Goal: Information Seeking & Learning: Learn about a topic

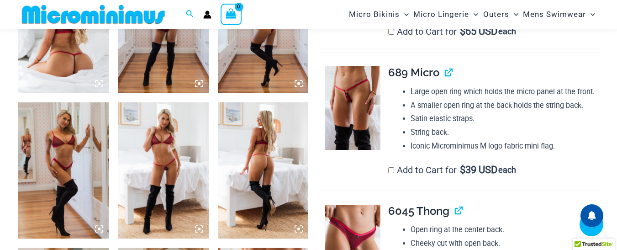
scroll to position [586, 0]
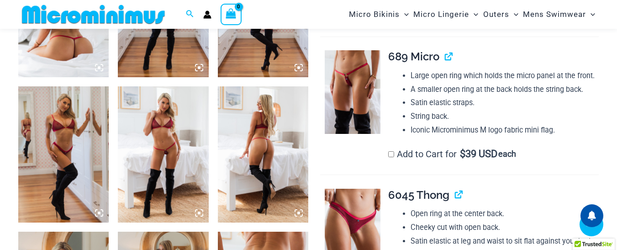
click at [145, 136] on img at bounding box center [163, 154] width 90 height 136
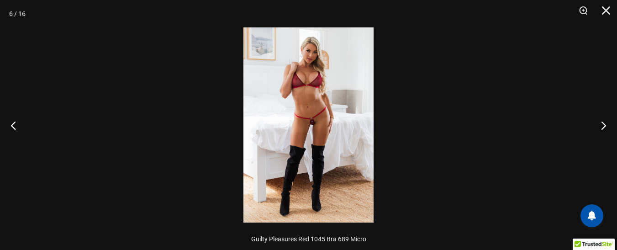
click at [334, 117] on img at bounding box center [308, 124] width 130 height 195
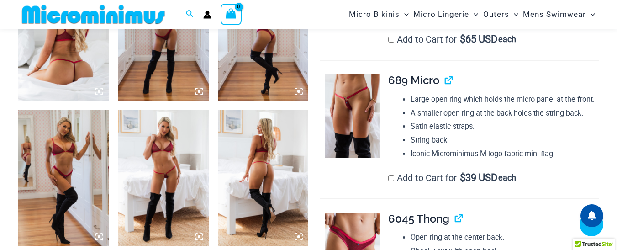
scroll to position [540, 0]
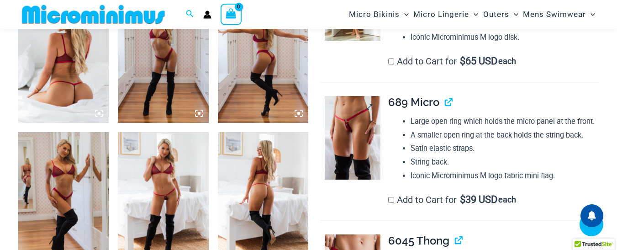
click at [360, 131] on img at bounding box center [352, 138] width 56 height 84
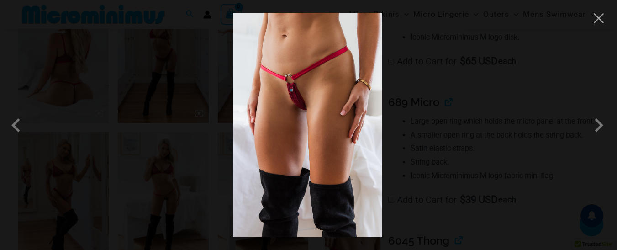
click at [305, 83] on img at bounding box center [307, 125] width 149 height 224
click at [597, 19] on button "Close" at bounding box center [598, 18] width 14 height 14
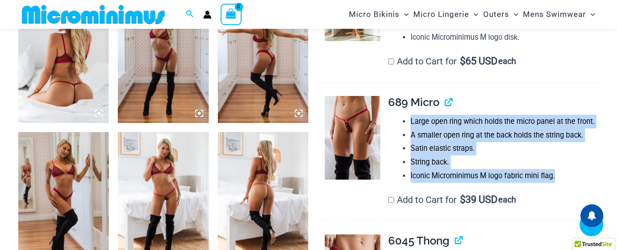
drag, startPoint x: 554, startPoint y: 189, endPoint x: 412, endPoint y: 137, distance: 150.6
click at [412, 137] on ul "Large open ring which holds the micro panel at the front. A smaller open ring a…" at bounding box center [504, 149] width 188 height 68
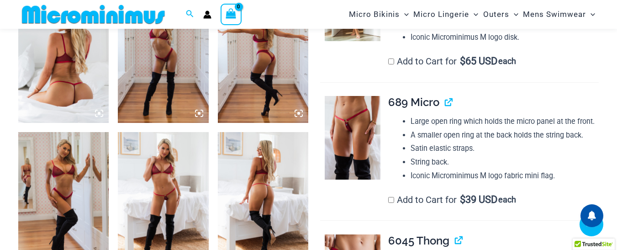
click at [490, 109] on h4 "689 Micro" at bounding box center [493, 102] width 210 height 13
click at [351, 138] on img at bounding box center [352, 138] width 56 height 84
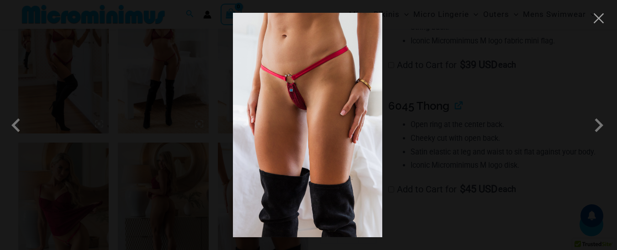
scroll to position [677, 0]
click at [598, 125] on span at bounding box center [598, 124] width 27 height 27
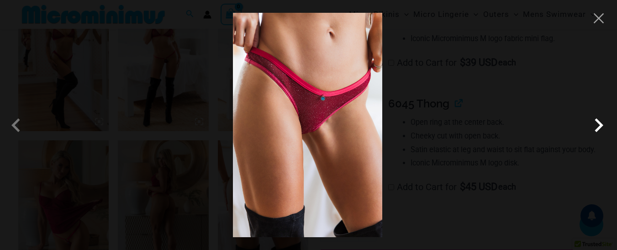
click at [598, 125] on span at bounding box center [598, 124] width 27 height 27
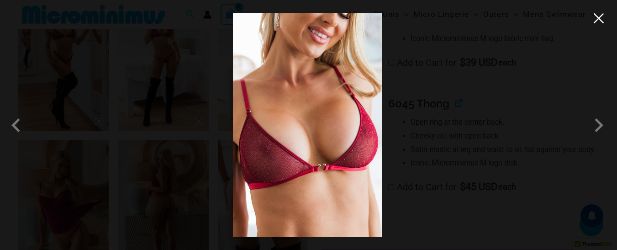
click at [600, 21] on button "Close" at bounding box center [598, 18] width 14 height 14
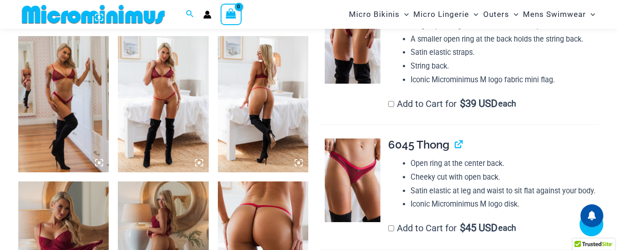
scroll to position [586, 0]
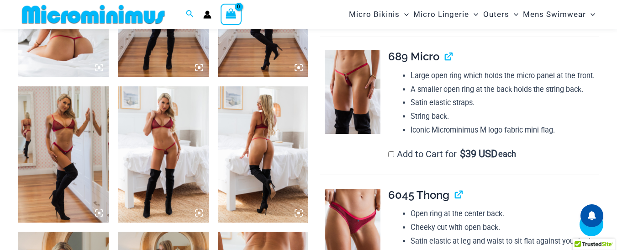
click at [256, 145] on img at bounding box center [263, 154] width 90 height 136
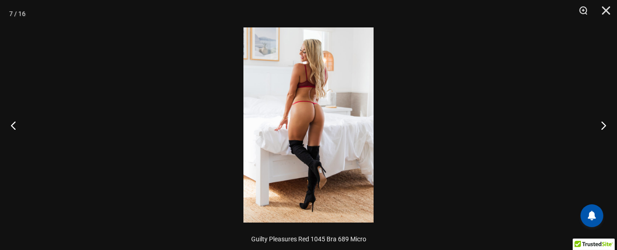
click at [298, 86] on img at bounding box center [308, 124] width 130 height 195
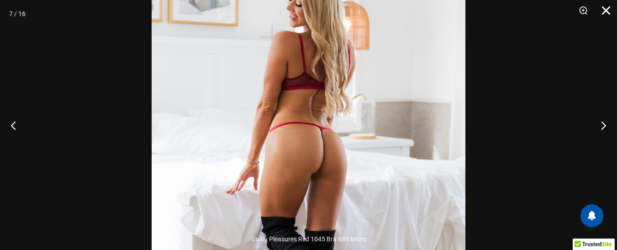
click at [605, 11] on button "Close" at bounding box center [602, 13] width 23 height 27
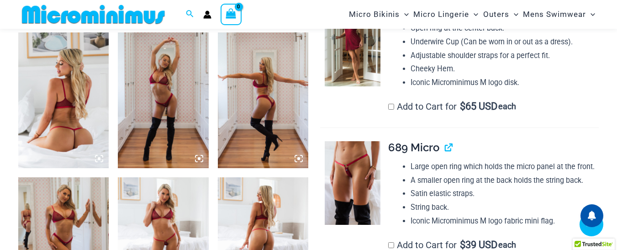
scroll to position [495, 0]
click at [75, 74] on img at bounding box center [63, 101] width 90 height 136
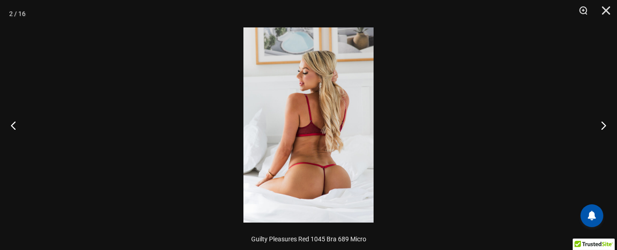
click at [347, 122] on img at bounding box center [308, 124] width 130 height 195
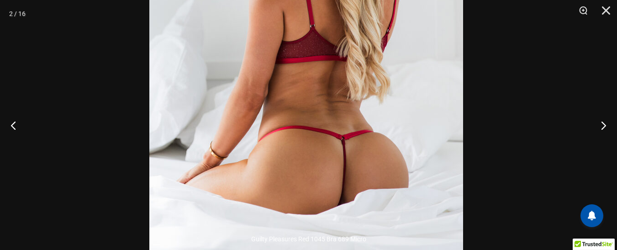
click at [390, 66] on img at bounding box center [306, 36] width 314 height 470
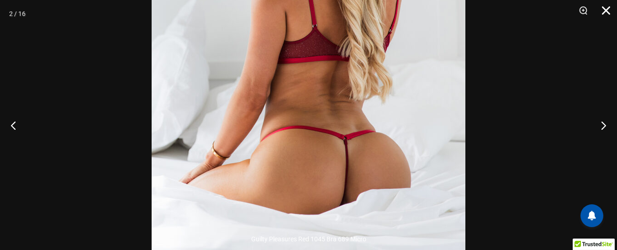
click at [609, 7] on button "Close" at bounding box center [602, 13] width 23 height 27
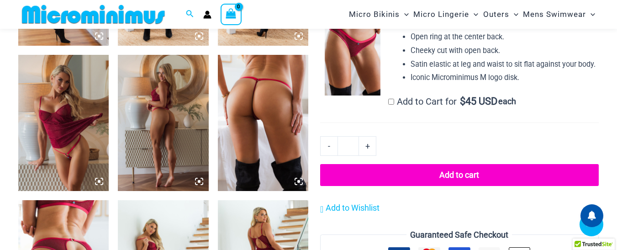
scroll to position [769, 0]
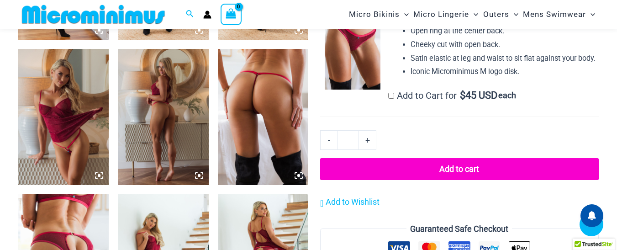
click at [266, 105] on img at bounding box center [263, 117] width 90 height 136
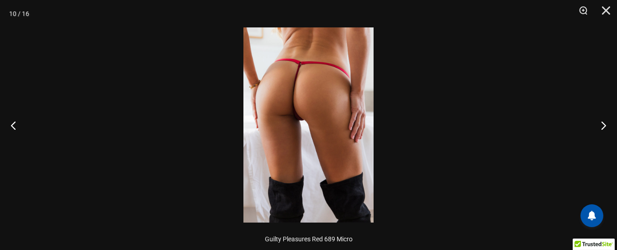
click at [304, 77] on img at bounding box center [308, 124] width 130 height 195
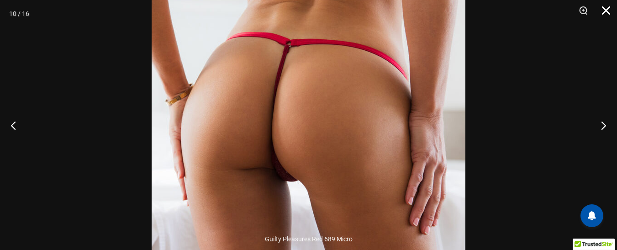
click at [604, 10] on button "Close" at bounding box center [602, 13] width 23 height 27
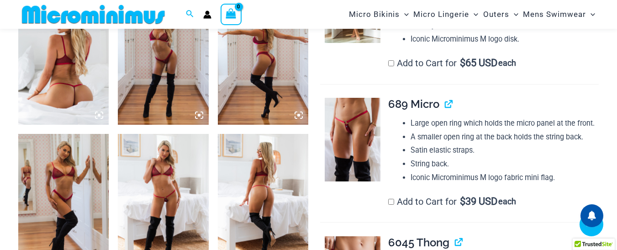
scroll to position [539, 0]
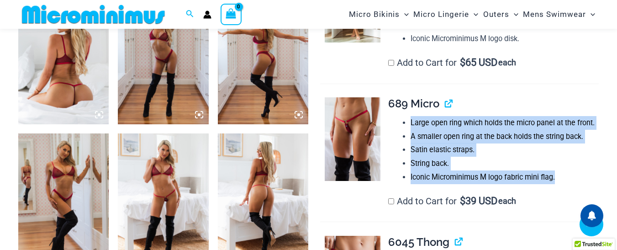
drag, startPoint x: 554, startPoint y: 189, endPoint x: 411, endPoint y: 136, distance: 151.7
click at [411, 136] on ul "Large open ring which holds the micro panel at the front. A smaller open ring a…" at bounding box center [504, 150] width 188 height 68
copy ul "Large open ring which holds the micro panel at the front. A smaller open ring a…"
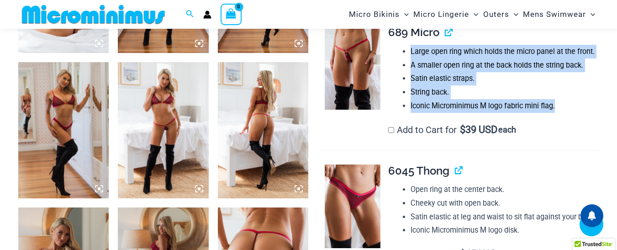
scroll to position [630, 0]
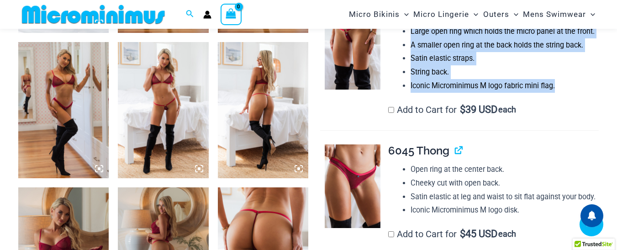
click at [154, 68] on img at bounding box center [163, 110] width 90 height 136
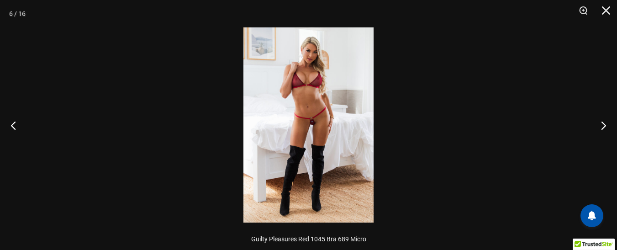
click at [314, 129] on img at bounding box center [308, 124] width 130 height 195
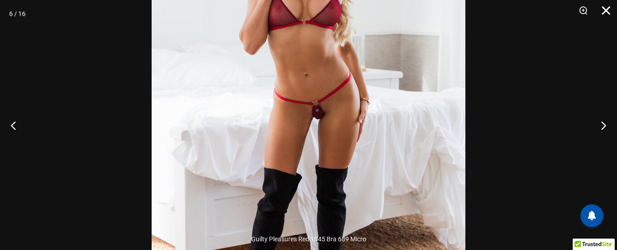
click at [603, 12] on button "Close" at bounding box center [602, 13] width 23 height 27
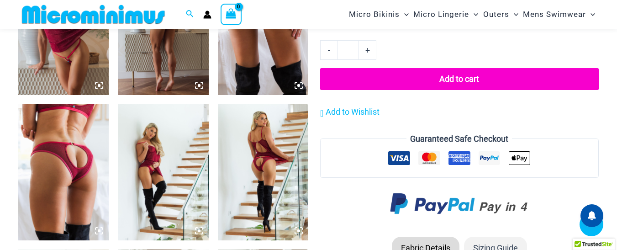
scroll to position [813, 0]
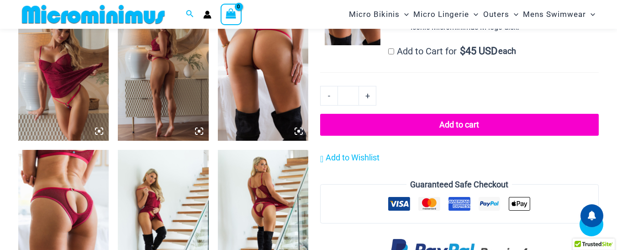
click at [157, 52] on img at bounding box center [163, 73] width 90 height 136
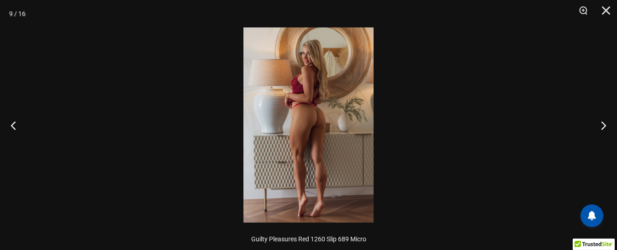
click at [324, 105] on img at bounding box center [308, 124] width 130 height 195
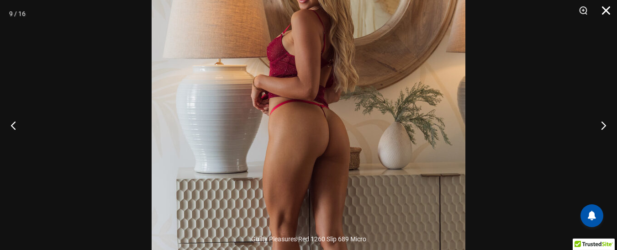
click at [605, 6] on button "Close" at bounding box center [602, 13] width 23 height 27
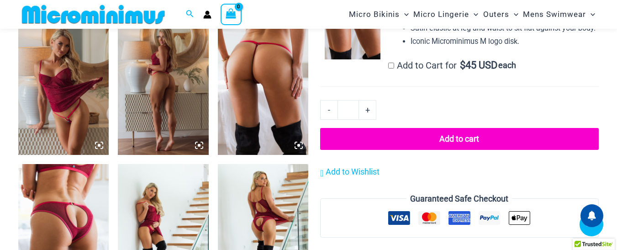
scroll to position [721, 0]
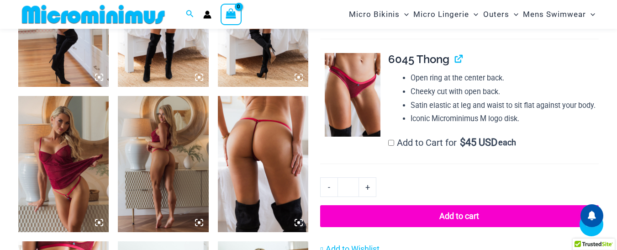
click at [64, 145] on img at bounding box center [63, 164] width 90 height 136
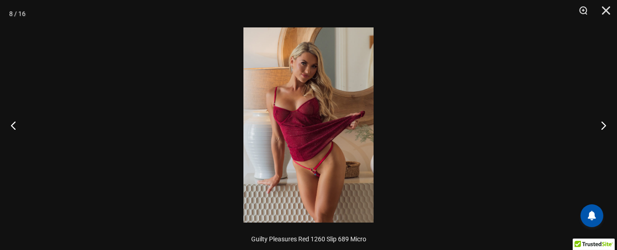
click at [299, 145] on img at bounding box center [308, 124] width 130 height 195
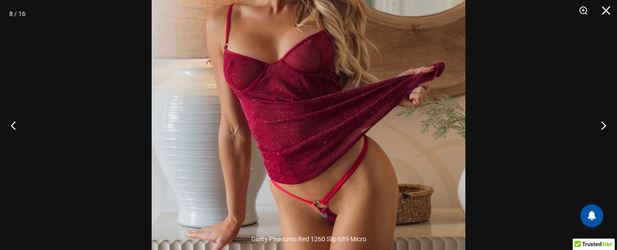
click at [350, 68] on img at bounding box center [309, 96] width 314 height 470
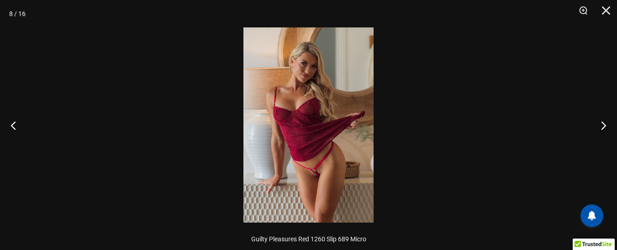
click at [311, 65] on img at bounding box center [308, 124] width 130 height 195
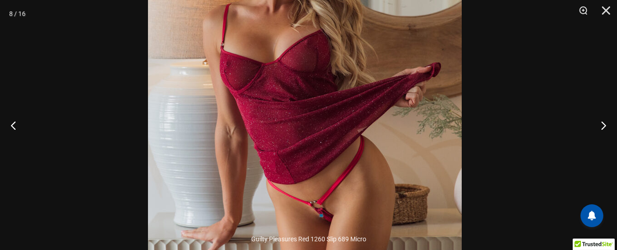
click at [327, 81] on img at bounding box center [305, 96] width 314 height 470
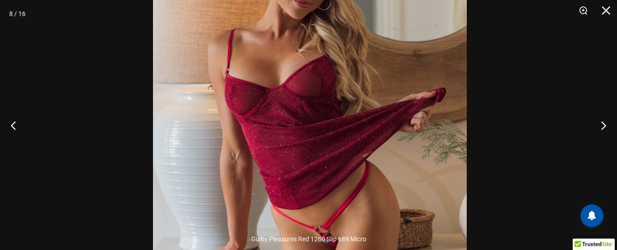
click at [330, 87] on img at bounding box center [310, 121] width 314 height 470
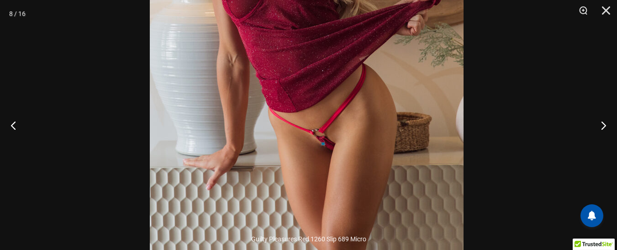
click at [372, 96] on img at bounding box center [307, 25] width 314 height 470
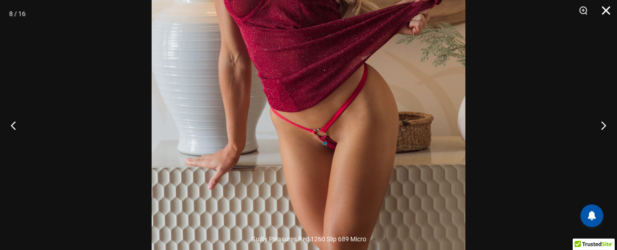
click at [608, 8] on button "Close" at bounding box center [602, 13] width 23 height 27
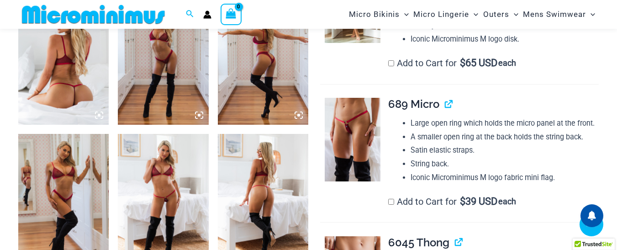
scroll to position [539, 0]
click at [67, 58] on img at bounding box center [63, 57] width 90 height 136
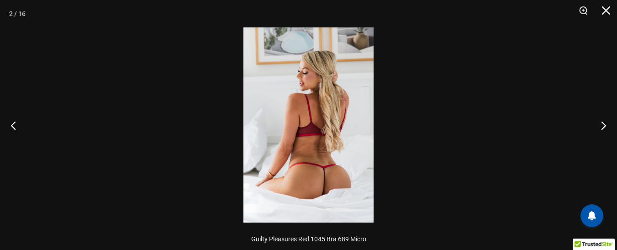
click at [289, 120] on img at bounding box center [308, 124] width 130 height 195
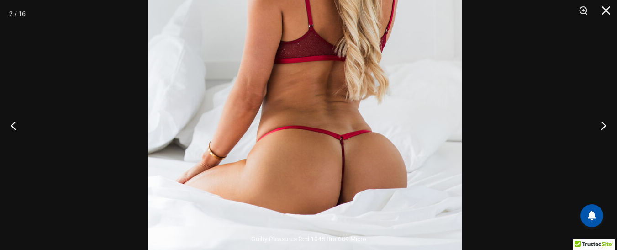
click at [304, 81] on img at bounding box center [305, 36] width 314 height 470
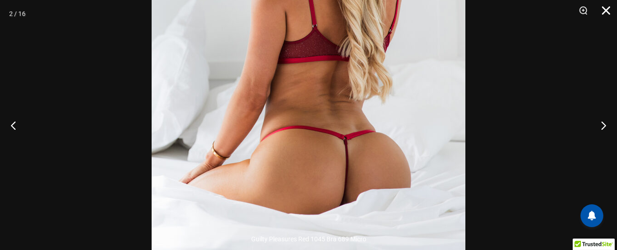
click at [609, 15] on button "Close" at bounding box center [602, 13] width 23 height 27
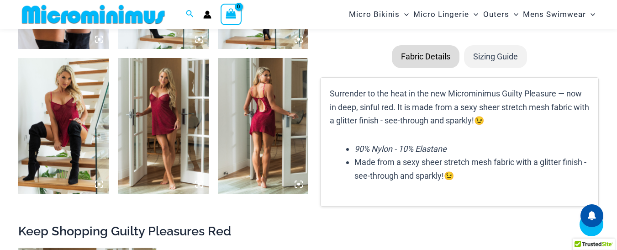
scroll to position [995, 0]
